Goal: Transaction & Acquisition: Purchase product/service

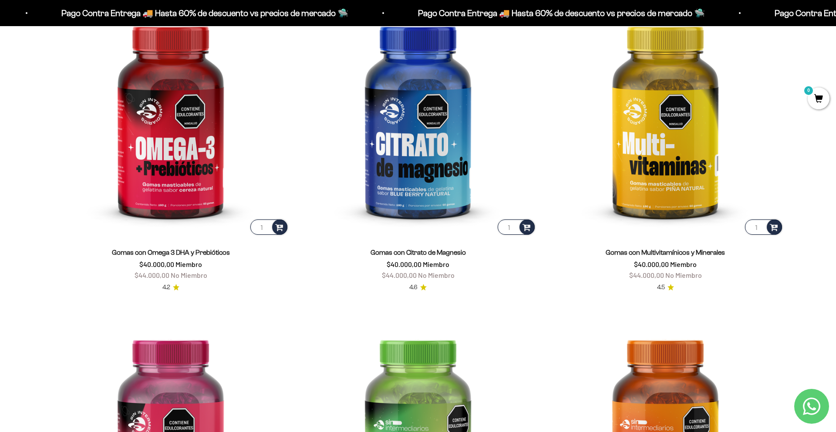
scroll to position [1473, 0]
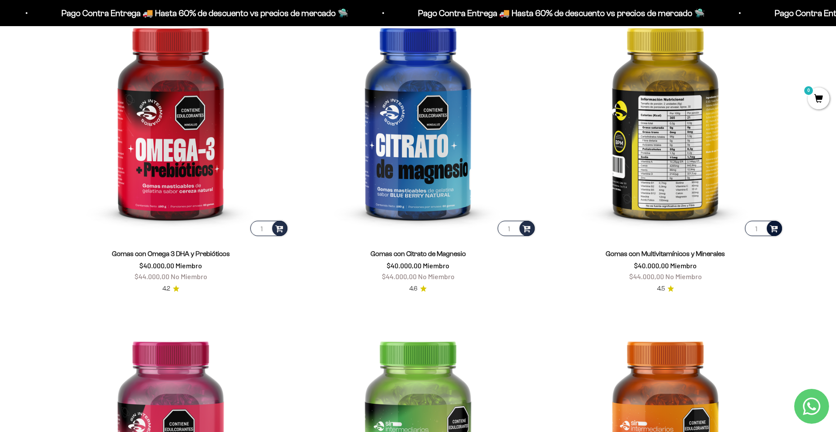
click at [769, 224] on div at bounding box center [774, 228] width 15 height 15
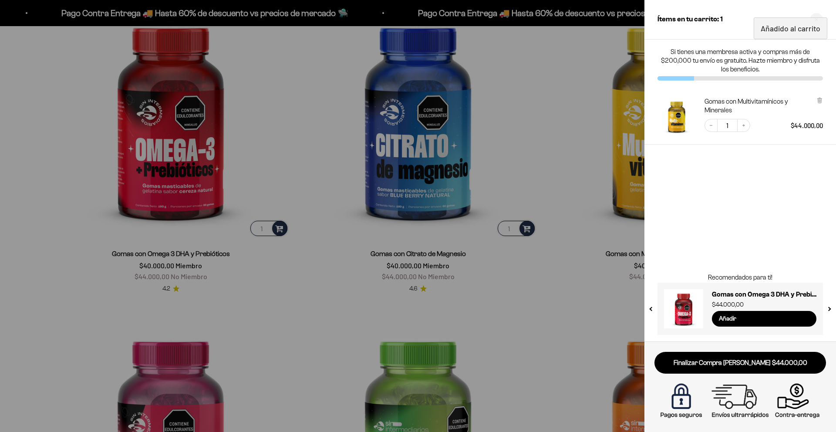
click at [569, 159] on div at bounding box center [418, 216] width 836 height 432
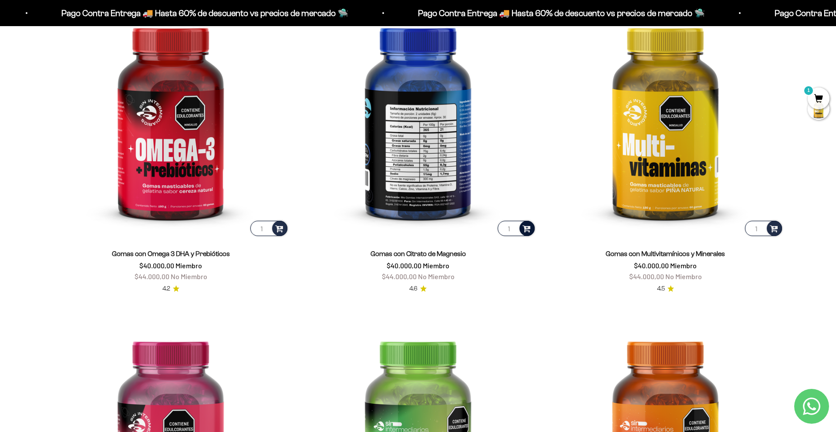
click at [529, 226] on span at bounding box center [527, 228] width 8 height 10
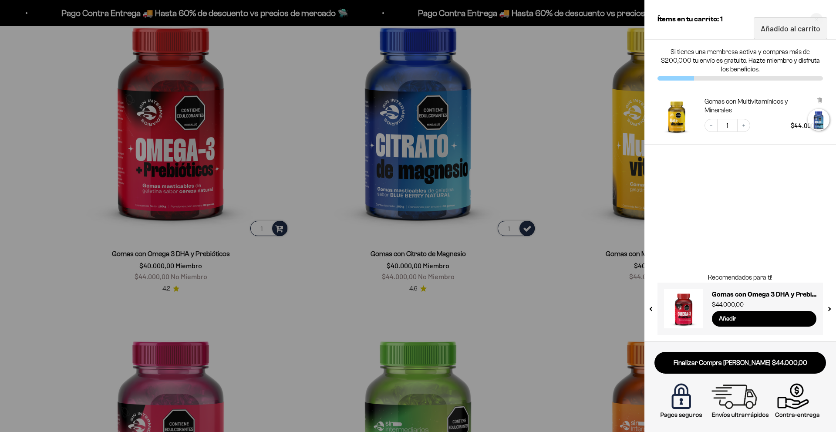
click at [552, 197] on div at bounding box center [418, 216] width 836 height 432
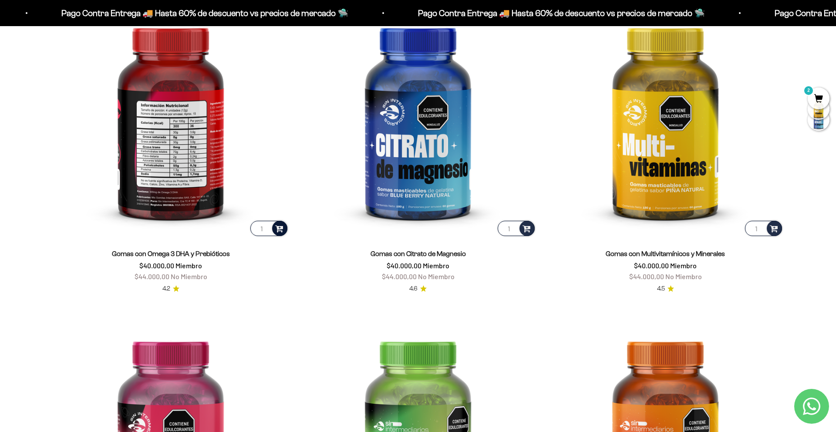
click at [278, 227] on span at bounding box center [279, 228] width 8 height 10
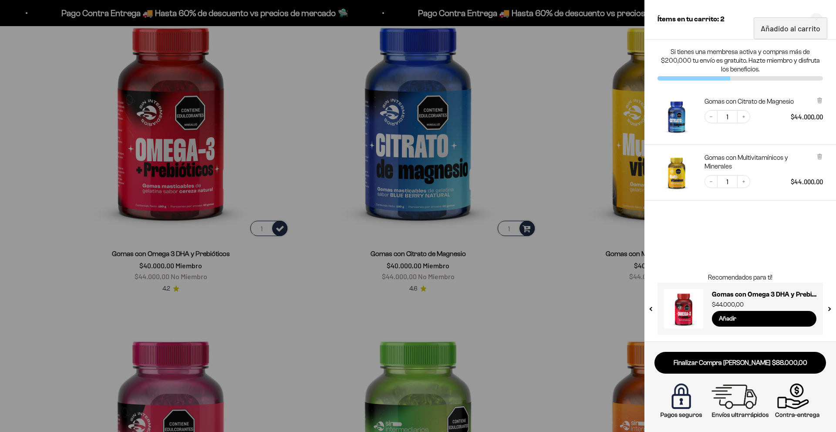
click at [341, 246] on div at bounding box center [418, 216] width 836 height 432
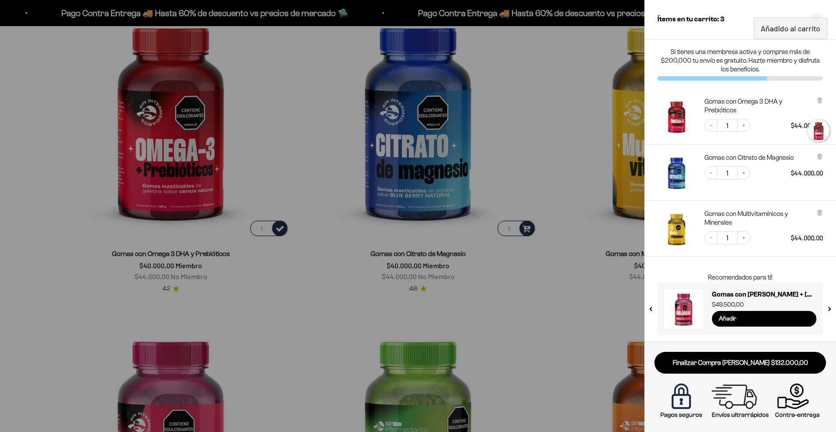
click at [441, 320] on div at bounding box center [418, 216] width 836 height 432
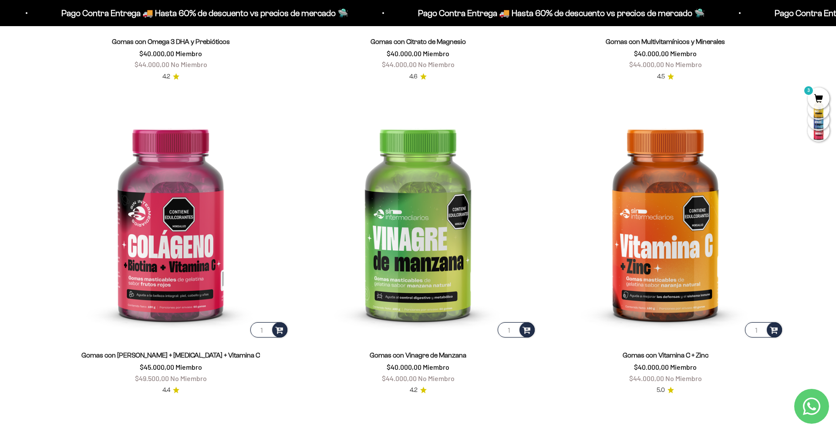
scroll to position [1704, 0]
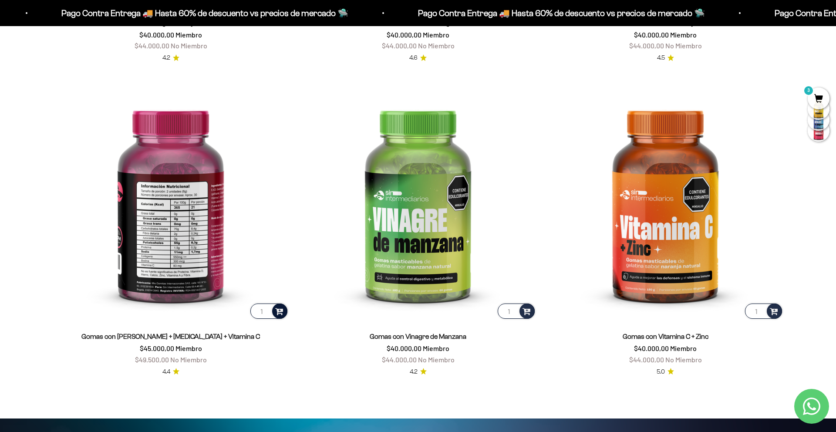
click at [284, 308] on div at bounding box center [279, 311] width 15 height 15
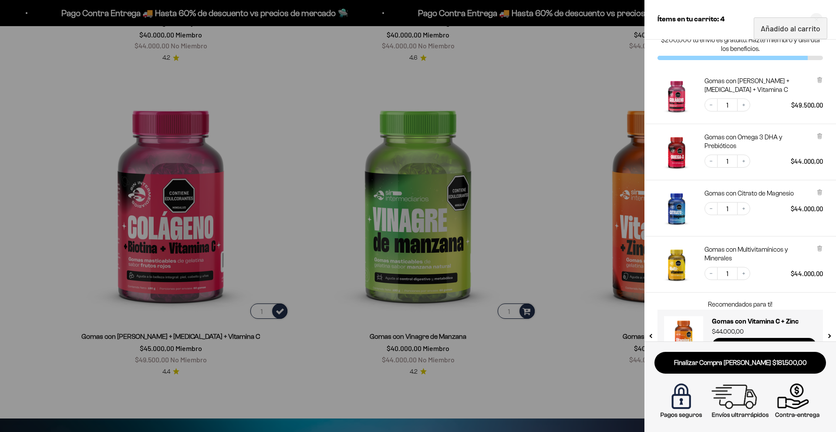
scroll to position [15, 0]
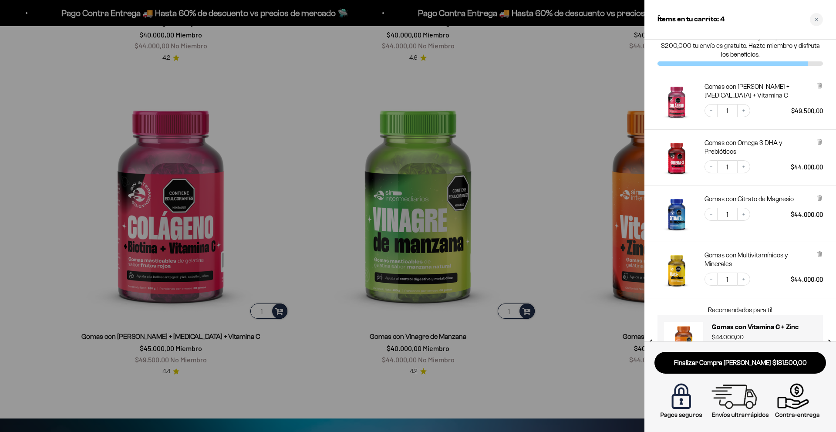
click at [823, 137] on div "Gomas con Omega 3 DHA y [MEDICAL_DATA] Decrease quantity 1 Increase quantity $4…" at bounding box center [736, 153] width 174 height 47
click at [820, 144] on icon at bounding box center [819, 142] width 3 height 4
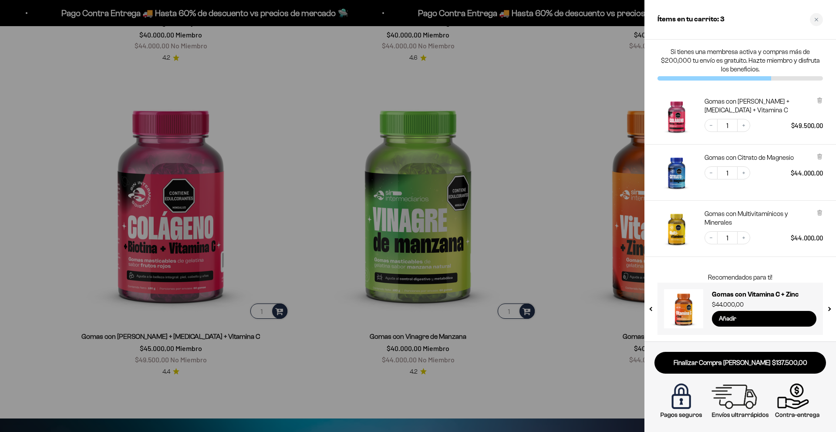
scroll to position [0, 0]
click at [563, 226] on div at bounding box center [418, 216] width 836 height 432
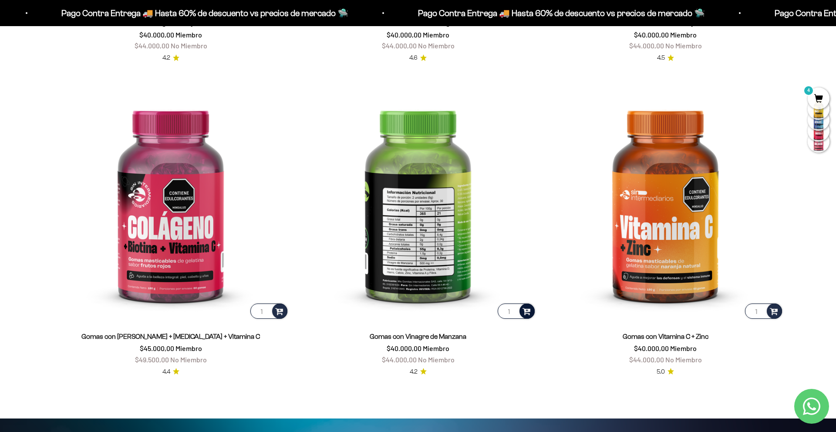
click at [528, 308] on span at bounding box center [527, 311] width 8 height 10
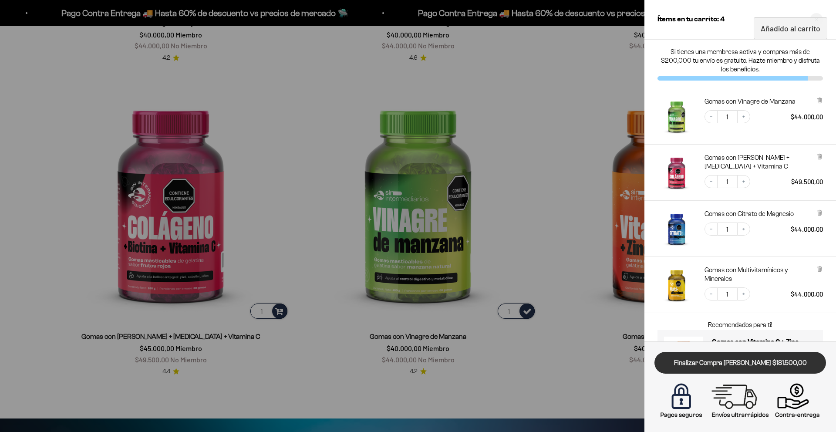
click at [724, 366] on link "Finalizar Compra [PERSON_NAME] $181.500,00" at bounding box center [741, 363] width 172 height 22
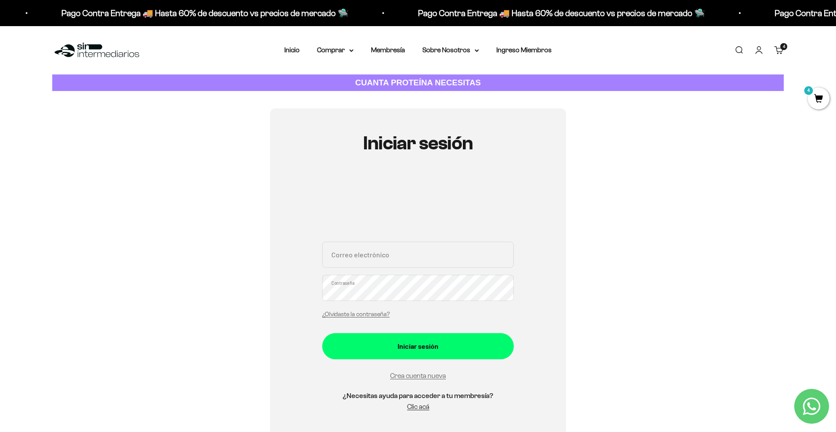
click at [418, 262] on input "Correo electrónico" at bounding box center [418, 255] width 192 height 26
type input "alejandrorpo0217@gmail.com"
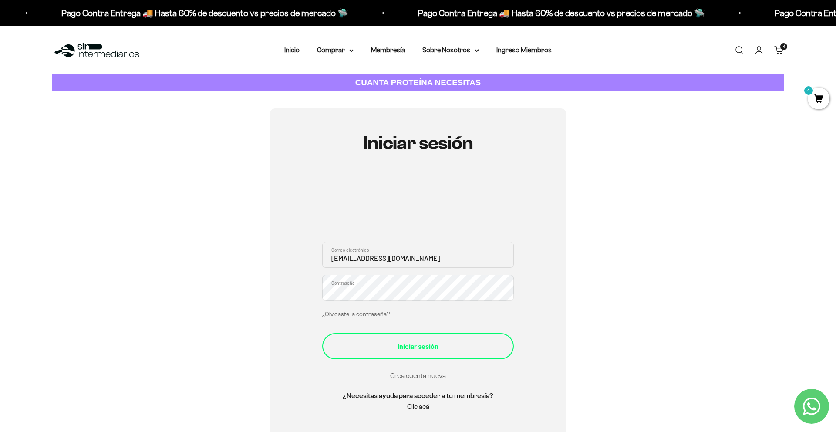
click at [398, 340] on button "Iniciar sesión" at bounding box center [418, 346] width 192 height 26
